Goal: Task Accomplishment & Management: Manage account settings

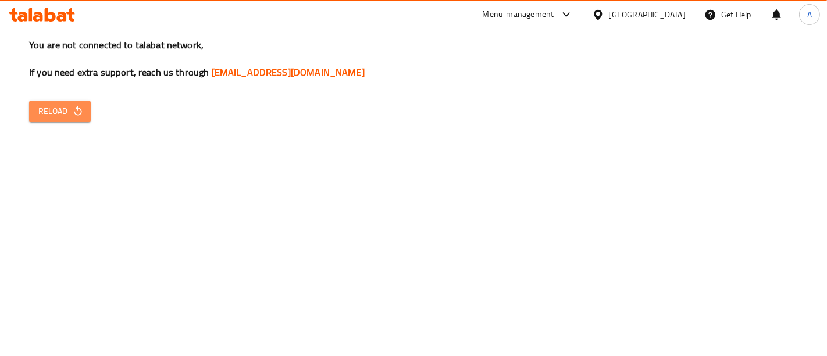
click at [70, 114] on span "Reload" at bounding box center [59, 111] width 43 height 15
click at [70, 112] on span "Reload" at bounding box center [59, 111] width 43 height 15
click at [65, 108] on span "Reload" at bounding box center [59, 111] width 43 height 15
click at [68, 116] on span "Reload" at bounding box center [59, 111] width 43 height 15
click at [59, 115] on span "Reload" at bounding box center [59, 111] width 43 height 15
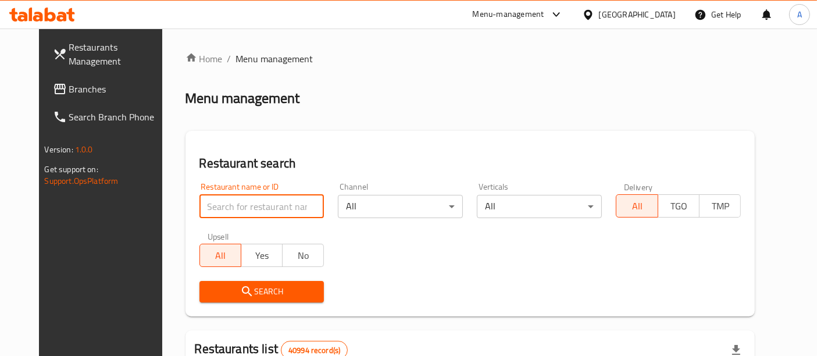
click at [261, 199] on input "search" at bounding box center [262, 206] width 125 height 23
paste input "744778"
click at [266, 300] on button "Search" at bounding box center [262, 292] width 125 height 22
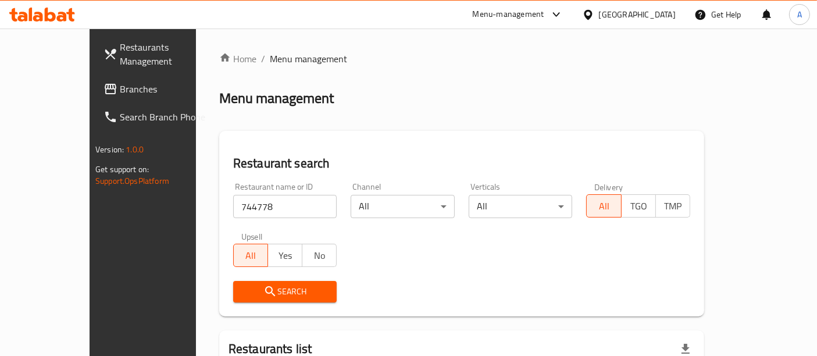
scroll to position [118, 0]
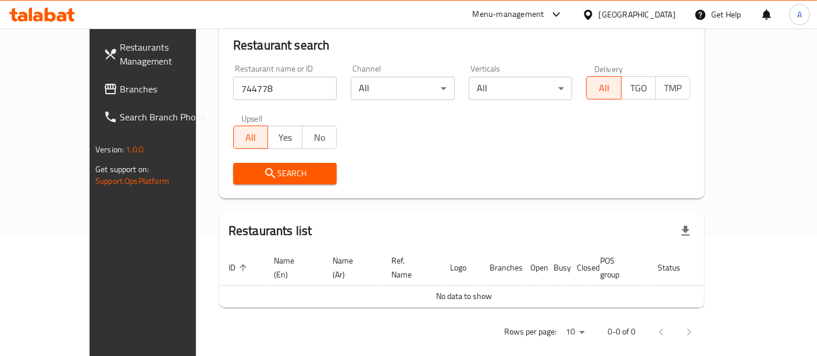
click at [233, 83] on input "744778" at bounding box center [285, 88] width 104 height 23
paste input "511693"
type input "511693"
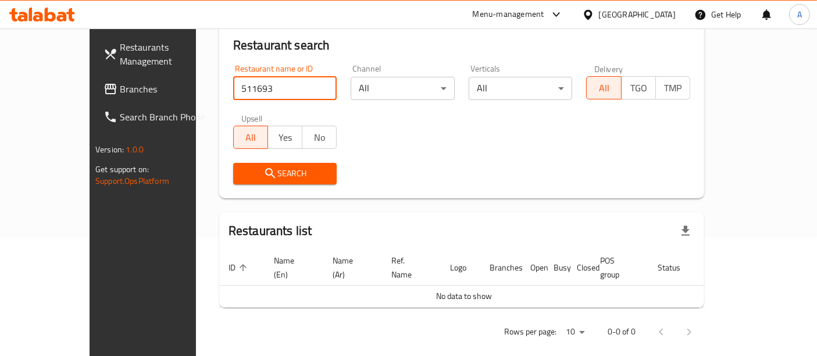
click at [247, 171] on span "Search" at bounding box center [286, 173] width 86 height 15
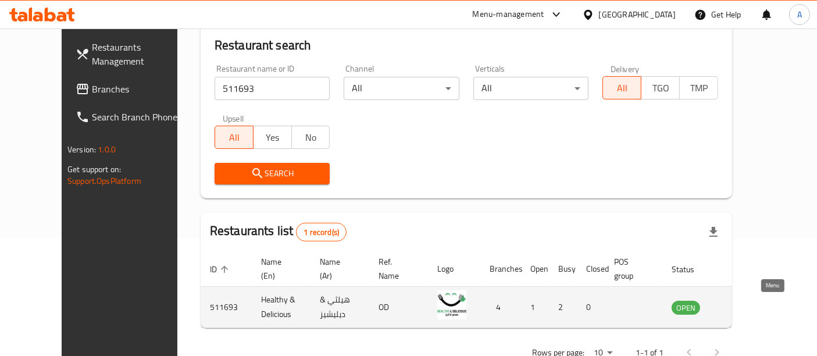
click at [747, 305] on icon "enhanced table" at bounding box center [740, 307] width 14 height 14
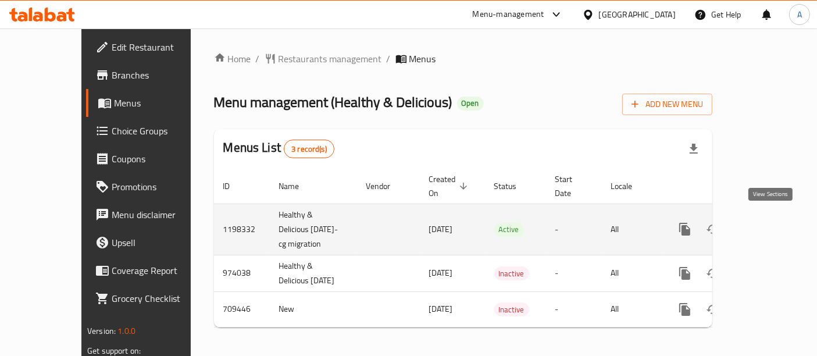
click at [774, 226] on icon "enhanced table" at bounding box center [769, 229] width 14 height 14
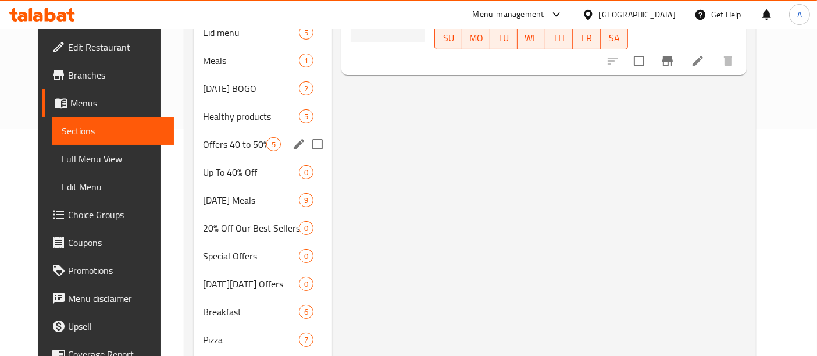
scroll to position [230, 0]
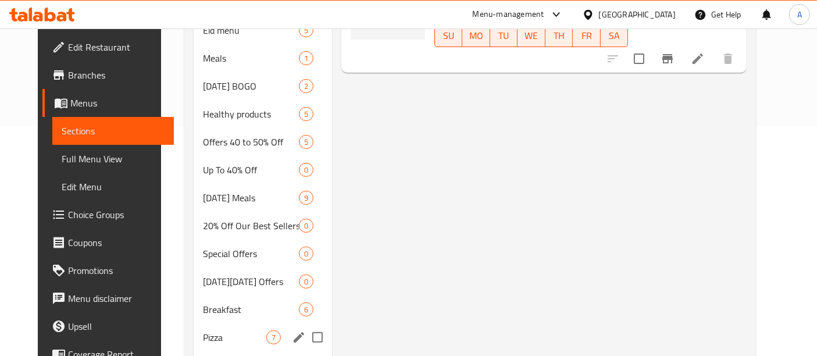
click at [194, 327] on div "Pizza 7" at bounding box center [263, 337] width 138 height 28
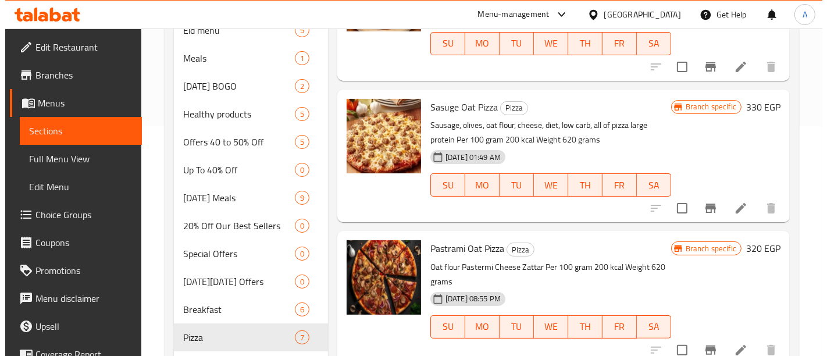
scroll to position [147, 0]
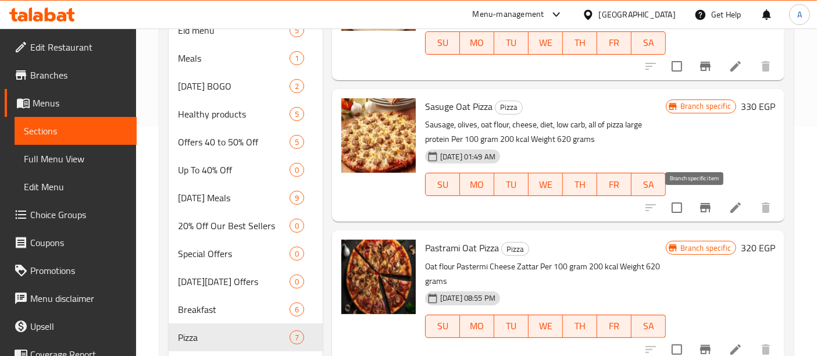
click at [702, 211] on icon "Branch-specific-item" at bounding box center [706, 208] width 14 height 14
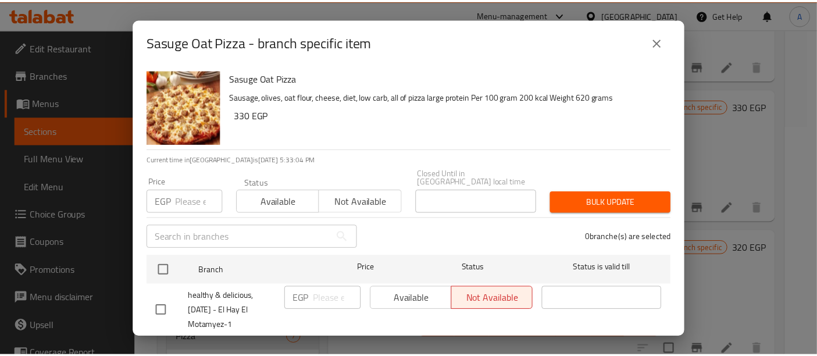
scroll to position [171, 0]
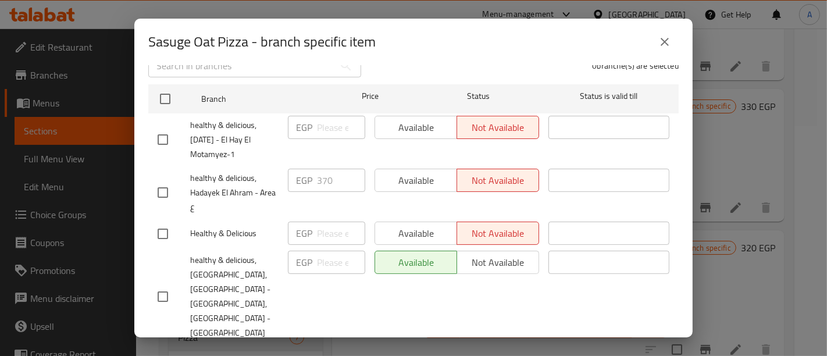
click at [430, 169] on div "Available Not available" at bounding box center [457, 180] width 165 height 23
click at [161, 184] on input "checkbox" at bounding box center [163, 192] width 24 height 24
checkbox input "true"
click at [380, 174] on span "Available" at bounding box center [416, 180] width 73 height 17
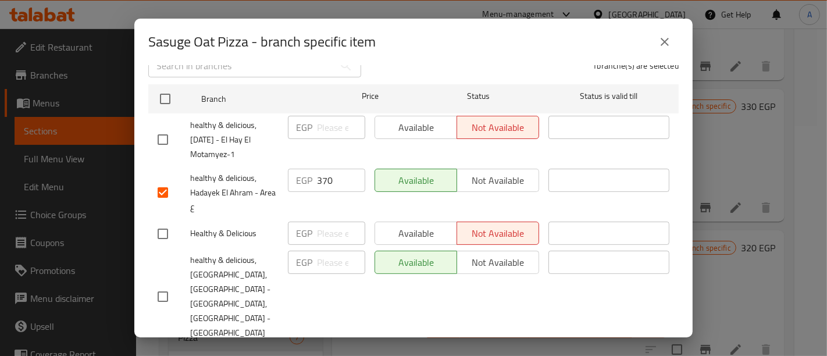
click at [385, 353] on span "Save" at bounding box center [414, 360] width 512 height 15
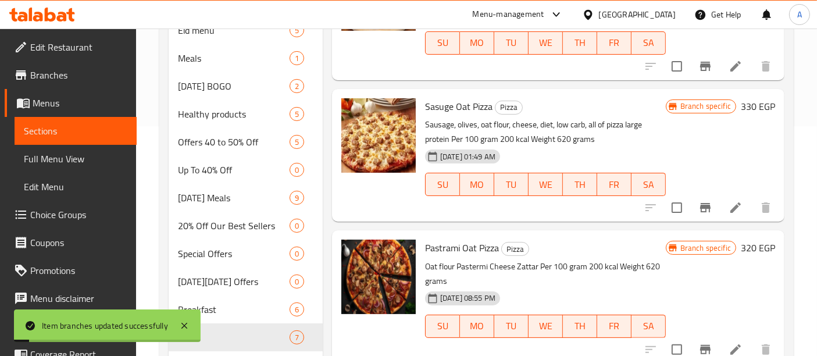
scroll to position [388, 0]
